Goal: Information Seeking & Learning: Find specific fact

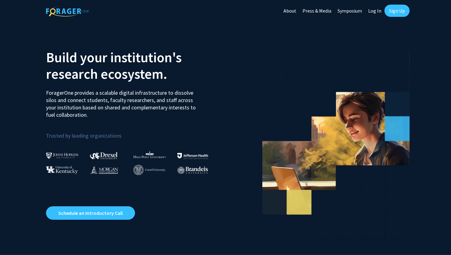
click at [377, 9] on link "Log In" at bounding box center [374, 10] width 19 height 21
select select
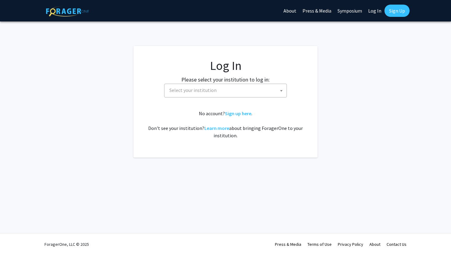
click at [223, 96] on span "Select your institution" at bounding box center [227, 90] width 120 height 13
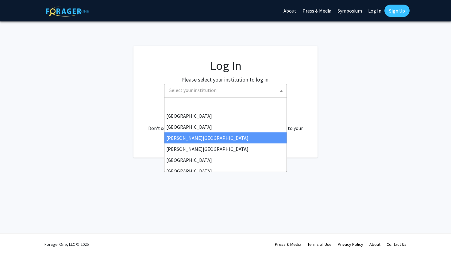
type input "m"
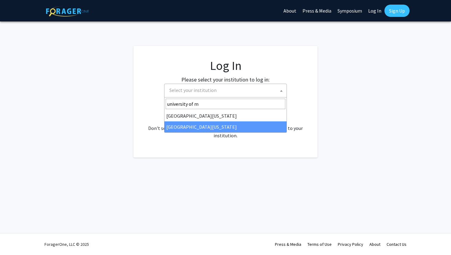
type input "university of m"
select select "33"
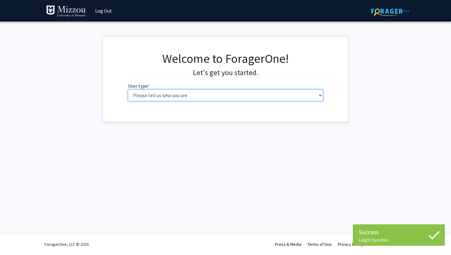
click at [187, 98] on select "Please tell us who you are Undergraduate Student Master's Student Doctoral Cand…" at bounding box center [226, 96] width 196 height 12
select select "1: undergrad"
click at [128, 90] on select "Please tell us who you are Undergraduate Student Master's Student Doctoral Cand…" at bounding box center [226, 96] width 196 height 12
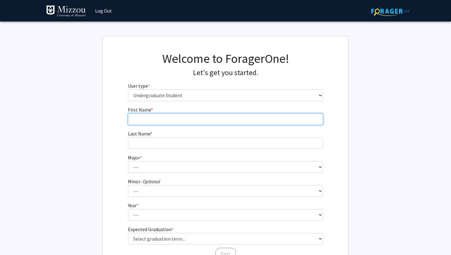
click at [210, 120] on input "First Name * required" at bounding box center [226, 120] width 196 height 12
type input "Jackson"
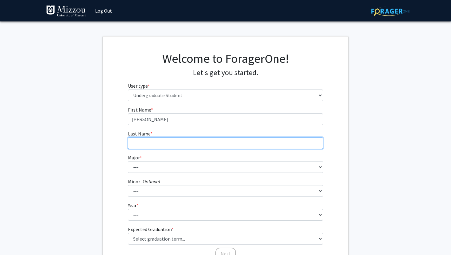
click at [207, 139] on input "Last Name * required" at bounding box center [226, 143] width 196 height 12
type input "Gilstrap"
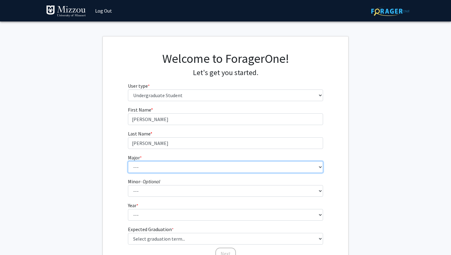
click at [204, 163] on select "--- Agribusiness Management Agricultural Education Agricultural Education: Comm…" at bounding box center [226, 167] width 196 height 12
select select "38: 2534"
click at [128, 161] on select "--- Agribusiness Management Agricultural Education Agricultural Education: Comm…" at bounding box center [226, 167] width 196 height 12
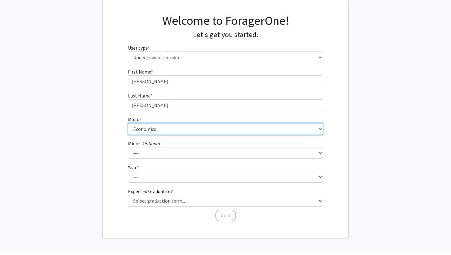
scroll to position [44, 0]
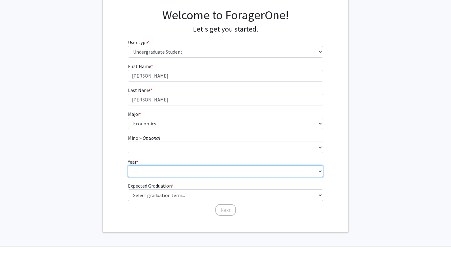
click at [164, 173] on select "--- First-year Sophomore Junior Senior Postbaccalaureate Certificate" at bounding box center [226, 172] width 196 height 12
select select "3: junior"
click at [128, 166] on select "--- First-year Sophomore Junior Senior Postbaccalaureate Certificate" at bounding box center [226, 172] width 196 height 12
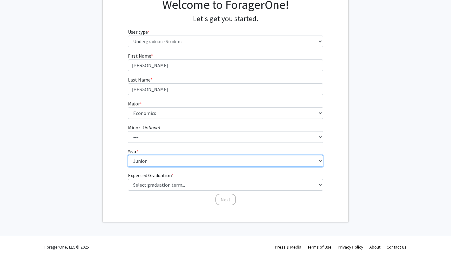
scroll to position [57, 0]
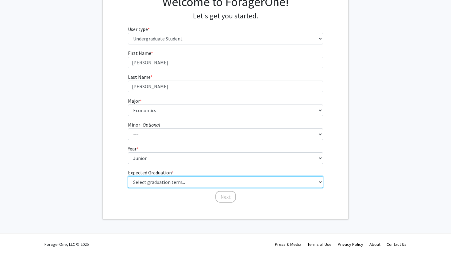
click at [165, 181] on select "Select graduation term... Spring 2025 Summer 2025 Fall 2025 Winter 2025 Spring …" at bounding box center [226, 182] width 196 height 12
select select "9: spring_2027"
click at [128, 176] on select "Select graduation term... Spring 2025 Summer 2025 Fall 2025 Winter 2025 Spring …" at bounding box center [226, 182] width 196 height 12
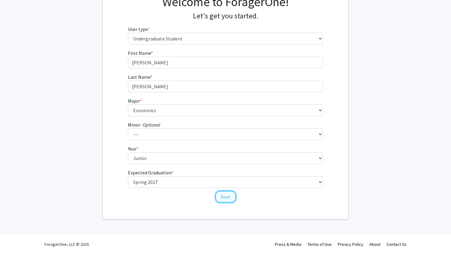
click at [220, 196] on button "Next" at bounding box center [225, 197] width 21 height 12
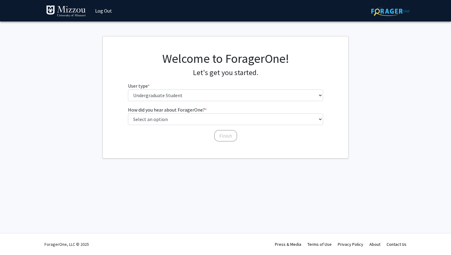
scroll to position [0, 0]
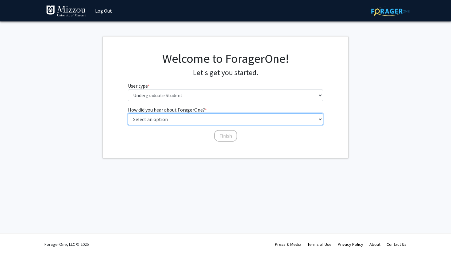
click at [154, 120] on select "Select an option Peer/student recommendation Faculty/staff recommendation Unive…" at bounding box center [226, 120] width 196 height 12
select select "2: faculty_recommendation"
click at [128, 114] on select "Select an option Peer/student recommendation Faculty/staff recommendation Unive…" at bounding box center [226, 120] width 196 height 12
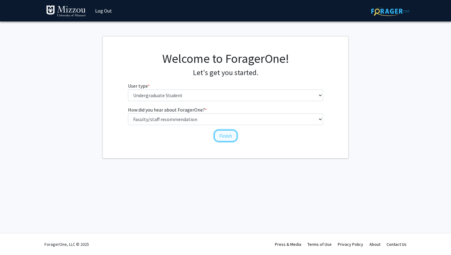
click at [223, 136] on button "Finish" at bounding box center [225, 136] width 23 height 12
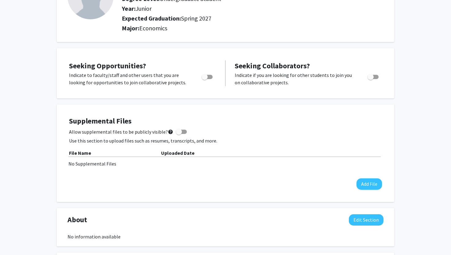
scroll to position [67, 0]
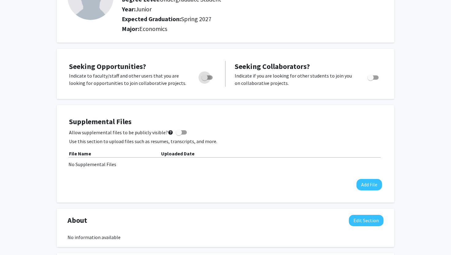
click at [208, 81] on div at bounding box center [208, 79] width 26 height 15
click at [207, 79] on span "Toggle" at bounding box center [205, 78] width 6 height 6
click at [205, 80] on input "Are you actively seeking opportunities?" at bounding box center [204, 80] width 0 height 0
checkbox input "true"
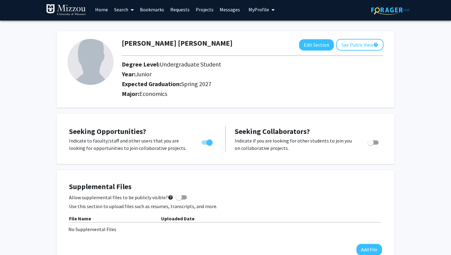
scroll to position [1, 0]
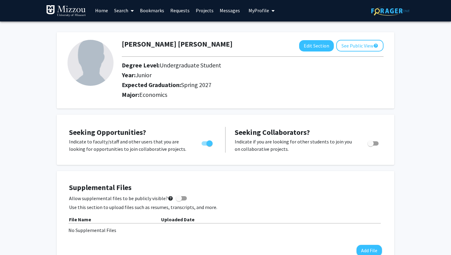
click at [204, 9] on link "Projects" at bounding box center [205, 10] width 24 height 21
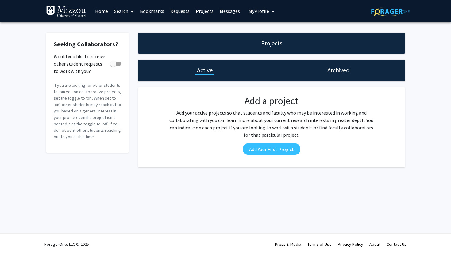
click at [101, 14] on link "Home" at bounding box center [101, 10] width 19 height 21
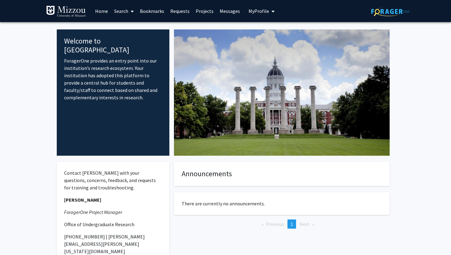
click at [122, 9] on link "Search" at bounding box center [124, 10] width 26 height 21
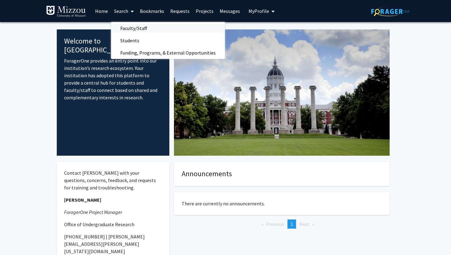
click at [126, 28] on span "Faculty/Staff" at bounding box center [133, 28] width 45 height 12
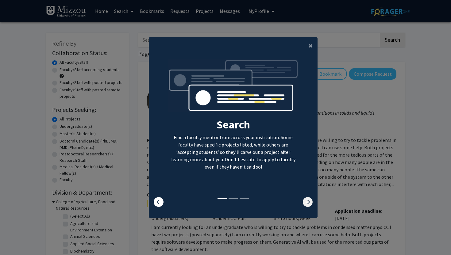
click at [305, 205] on icon at bounding box center [308, 202] width 10 height 10
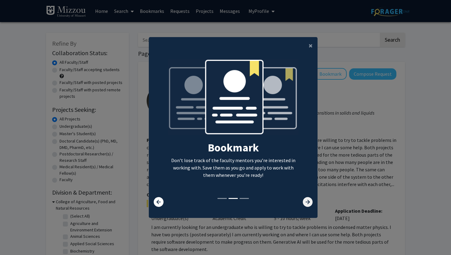
click at [305, 205] on icon at bounding box center [308, 202] width 10 height 10
click at [306, 203] on icon at bounding box center [308, 202] width 10 height 10
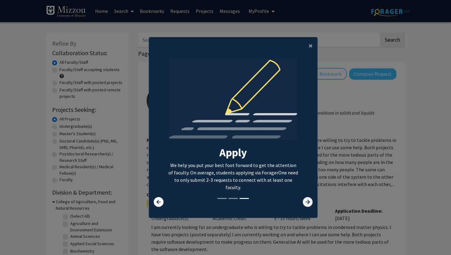
click at [306, 203] on icon at bounding box center [308, 202] width 10 height 10
click at [309, 43] on span "×" at bounding box center [311, 46] width 4 height 10
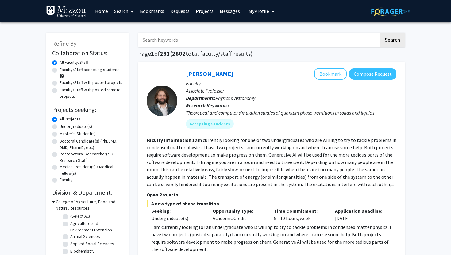
click at [261, 34] on input "Search Keywords" at bounding box center [258, 40] width 241 height 14
click at [380, 33] on button "Search" at bounding box center [392, 40] width 25 height 14
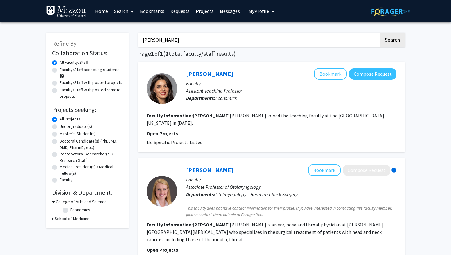
click at [119, 14] on link "Search" at bounding box center [124, 10] width 26 height 21
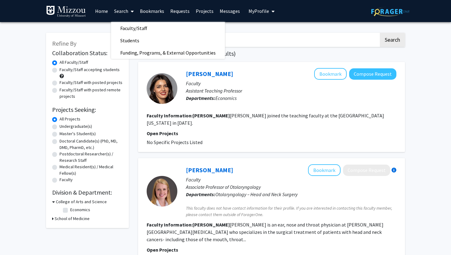
click at [261, 60] on div "Tabitha Chihkadze Search Page 1 of 1 ( 2 total faculty/staff results) Tabitha C…" at bounding box center [272, 166] width 276 height 278
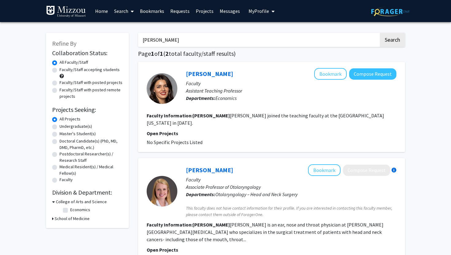
click at [211, 37] on input "Tabitha Chihkadze" at bounding box center [258, 40] width 241 height 14
click at [184, 45] on input "Econ" at bounding box center [258, 40] width 241 height 14
type input "Econ"
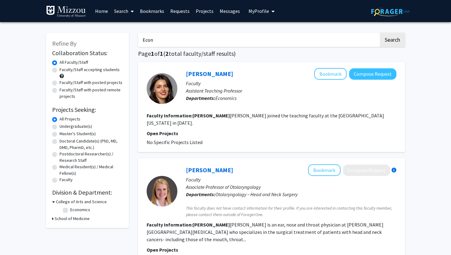
click at [380, 33] on button "Search" at bounding box center [392, 40] width 25 height 14
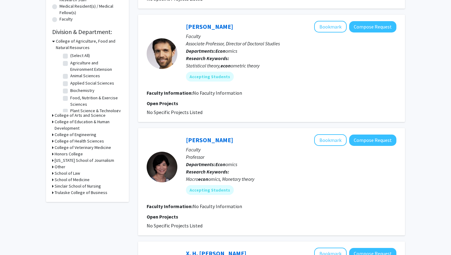
scroll to position [162, 0]
